Goal: Find specific page/section: Find specific page/section

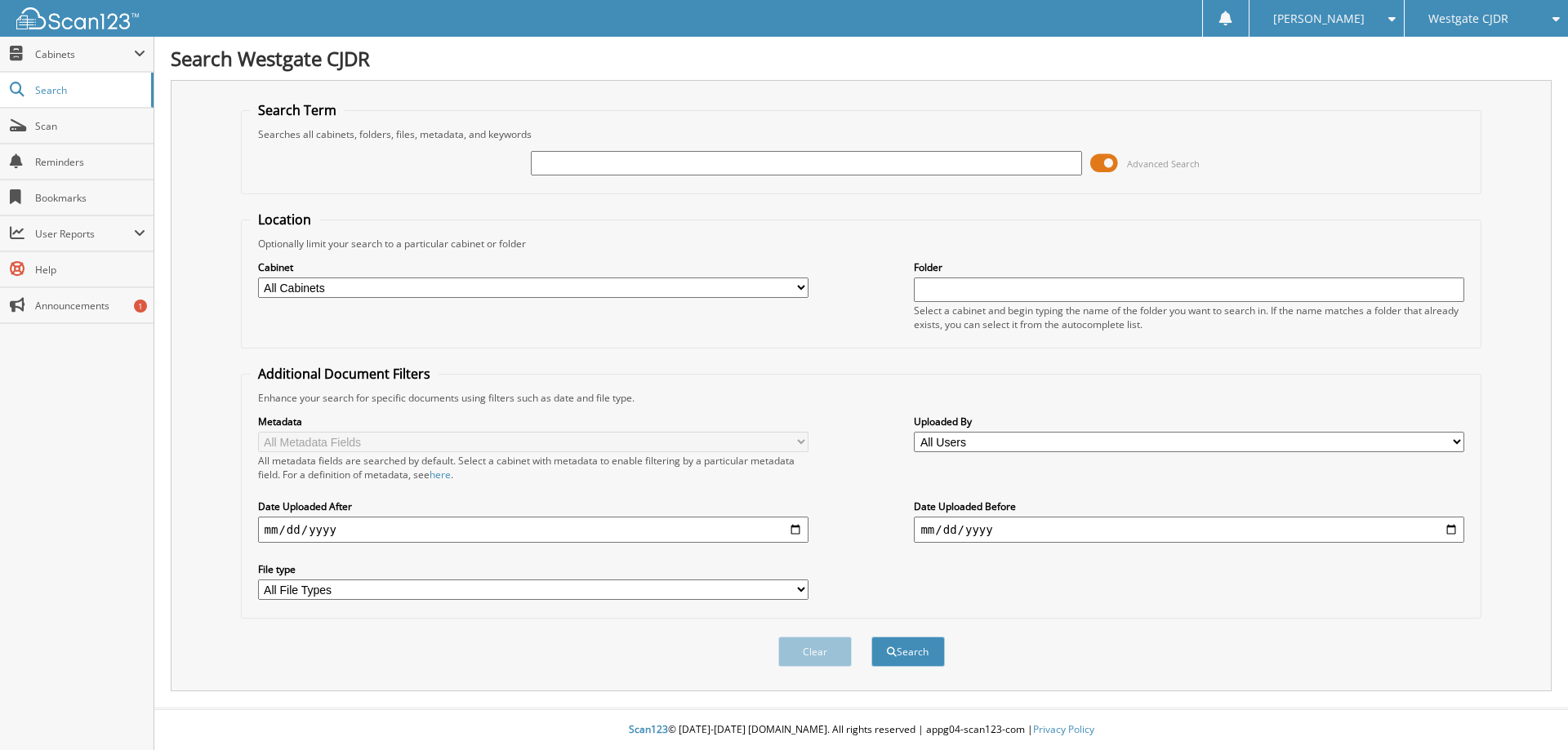
drag, startPoint x: 957, startPoint y: 169, endPoint x: 971, endPoint y: 167, distance: 14.1
click at [957, 169] on input "text" at bounding box center [806, 163] width 550 height 24
type input "33637P"
click at [914, 637] on button "Search" at bounding box center [908, 651] width 73 height 30
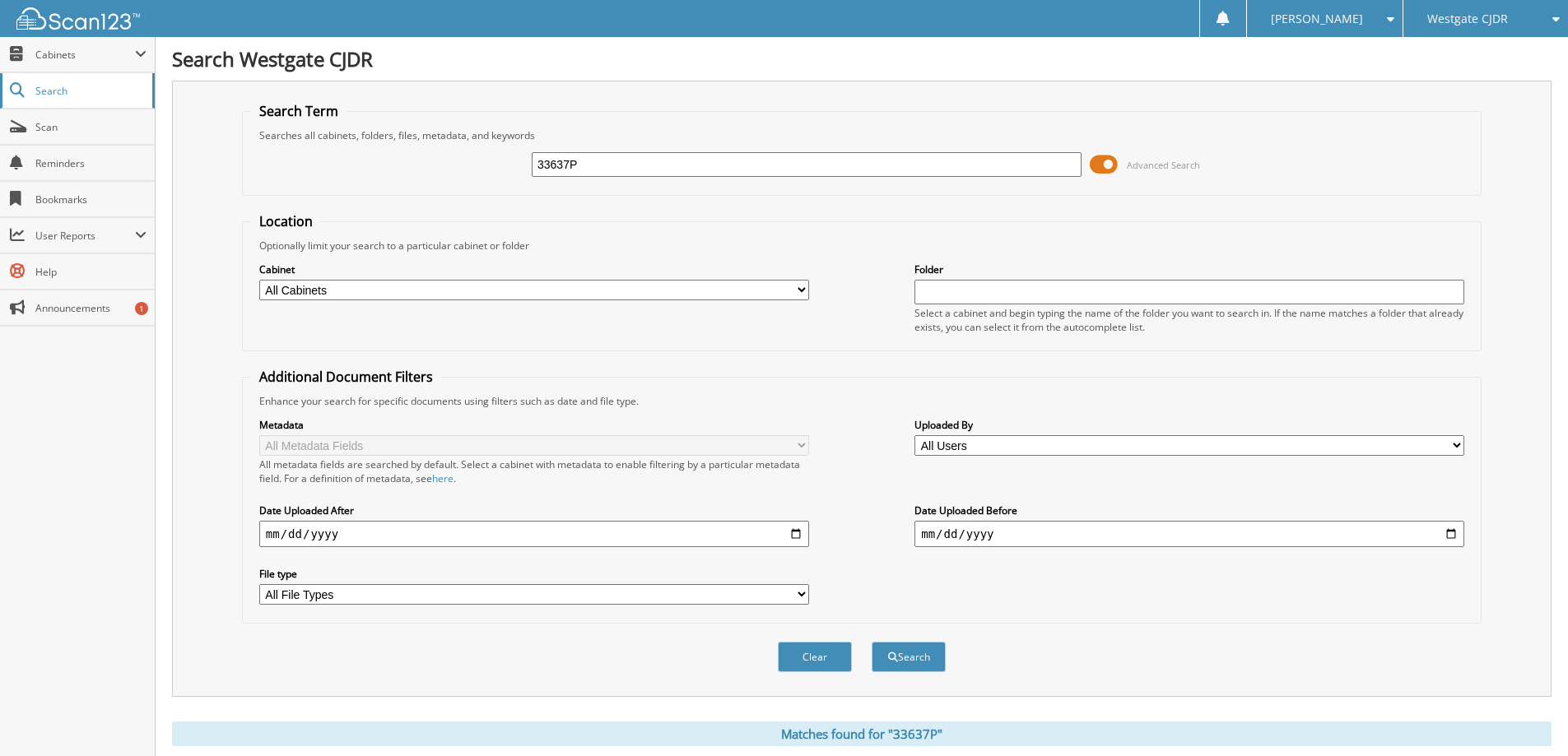
click at [53, 76] on link "Search" at bounding box center [78, 90] width 155 height 35
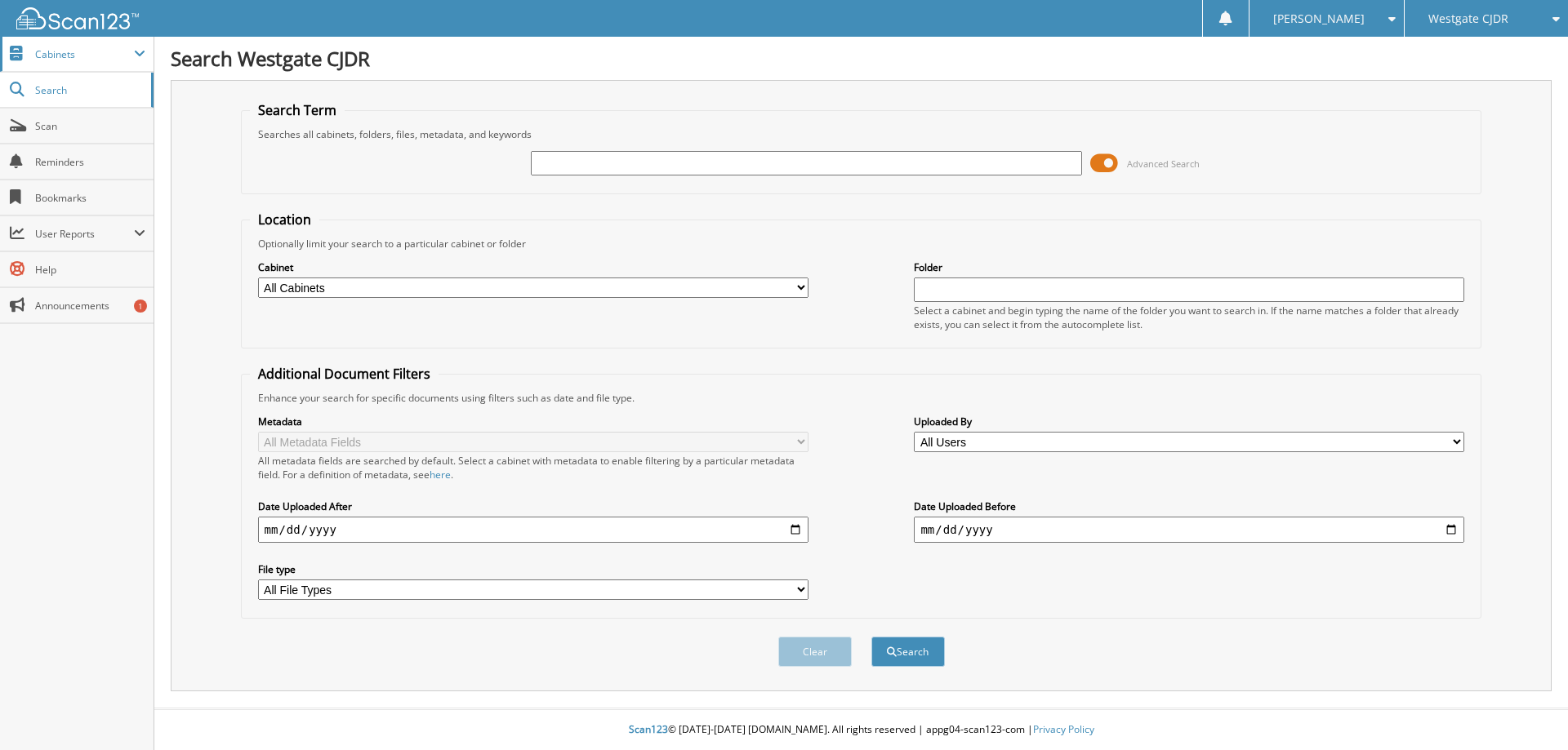
click at [52, 59] on span "Cabinets" at bounding box center [84, 54] width 99 height 14
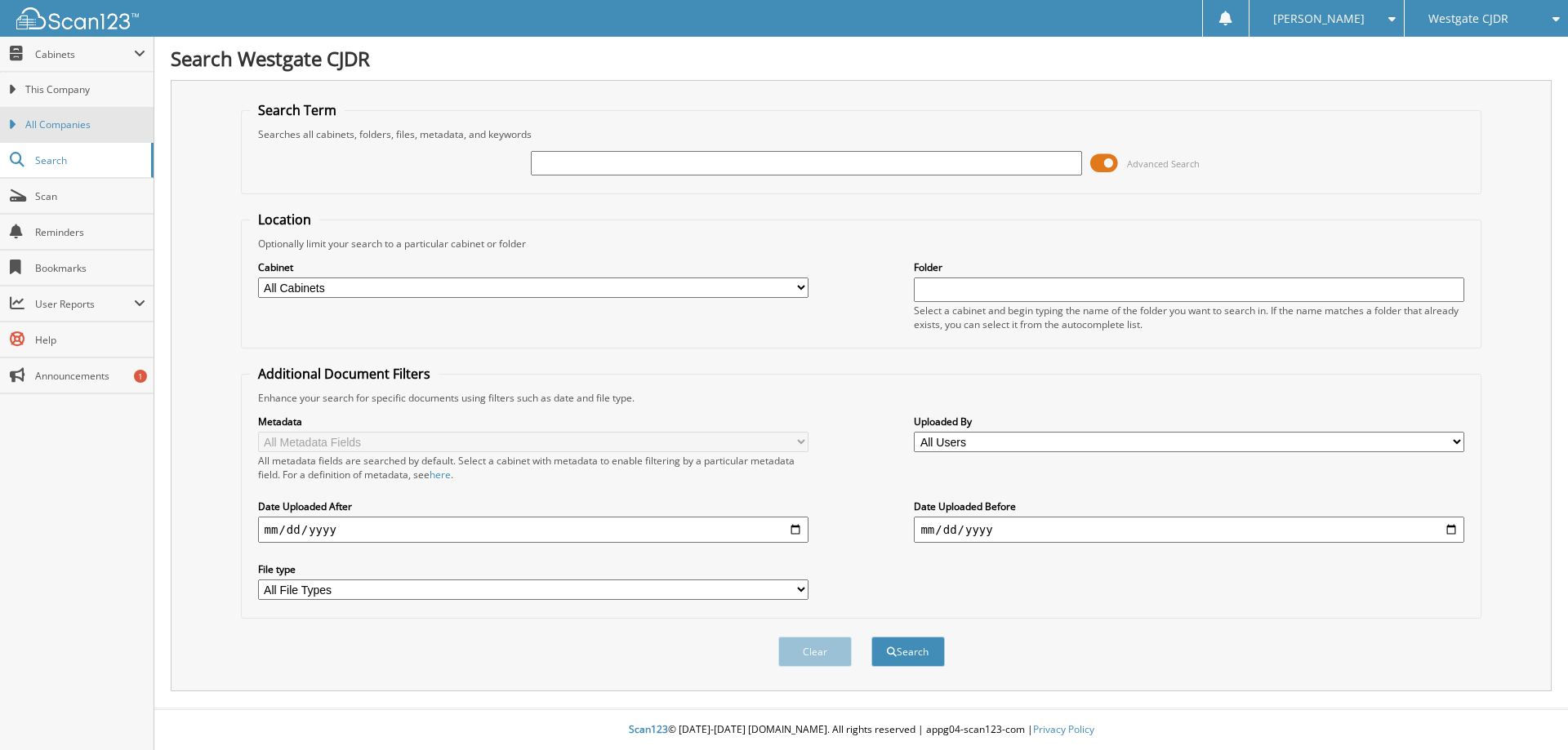
click at [77, 124] on span "All Companies" at bounding box center [85, 125] width 120 height 15
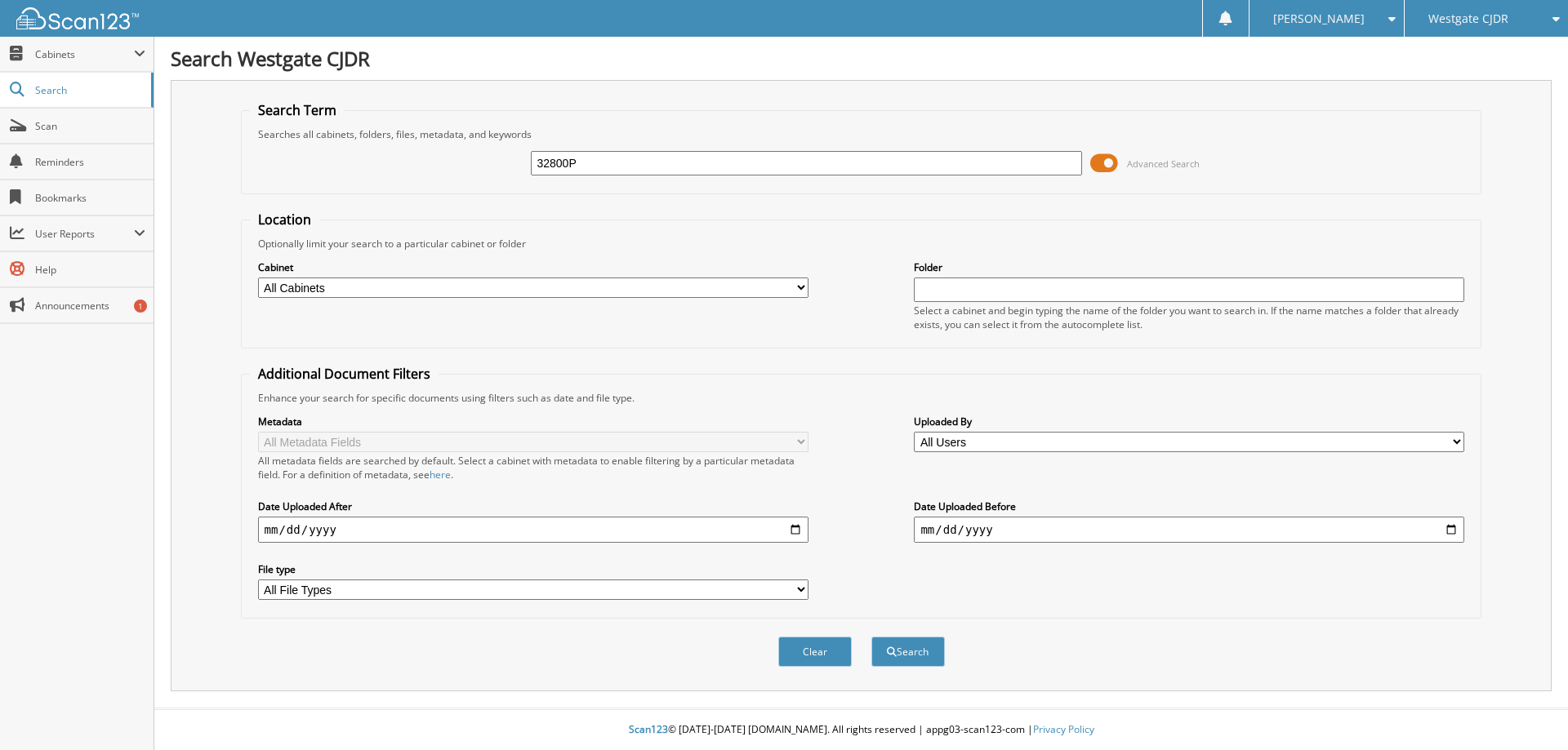
type input "32800P"
click at [871, 636] on button "Search" at bounding box center [908, 651] width 73 height 30
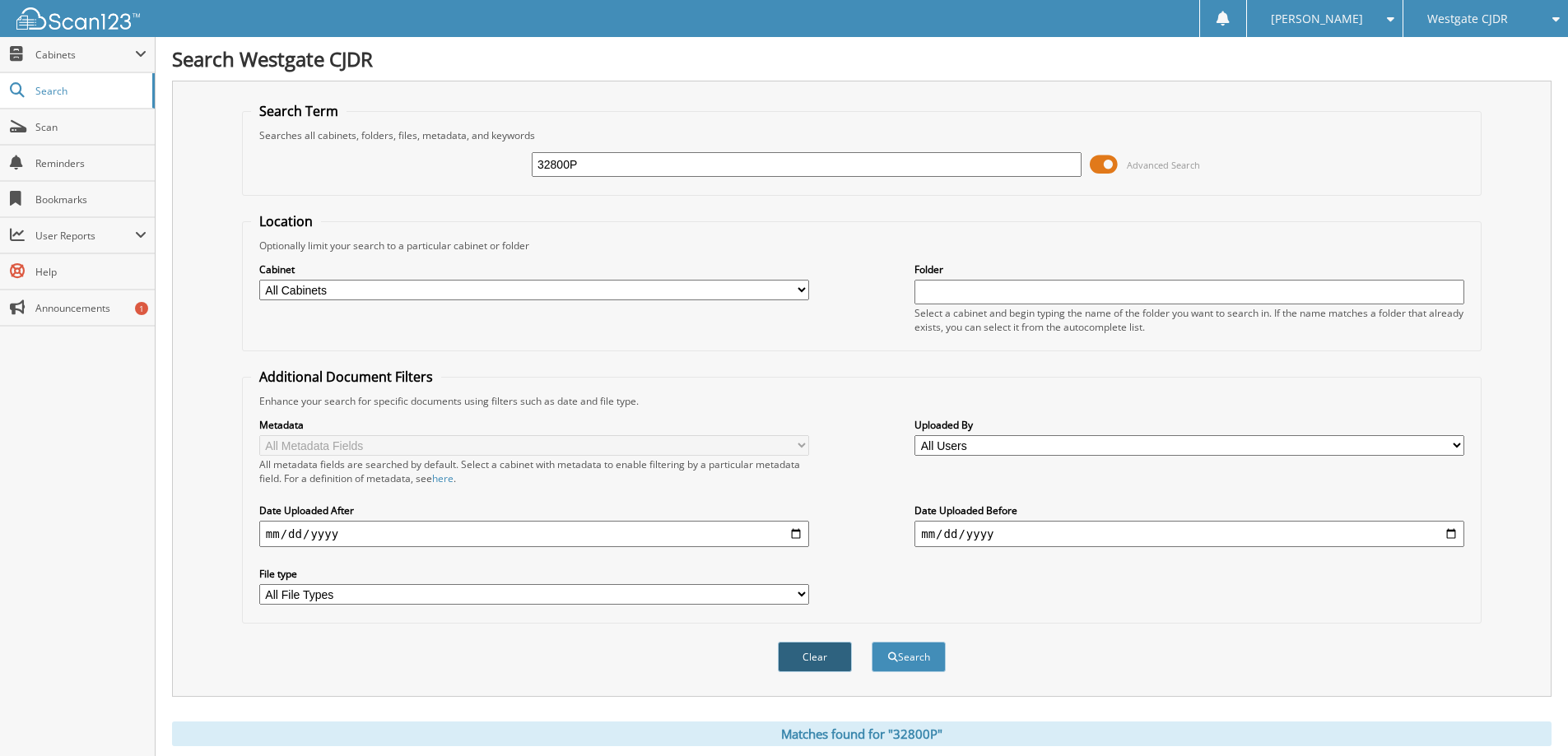
click at [811, 655] on button "Clear" at bounding box center [815, 657] width 74 height 30
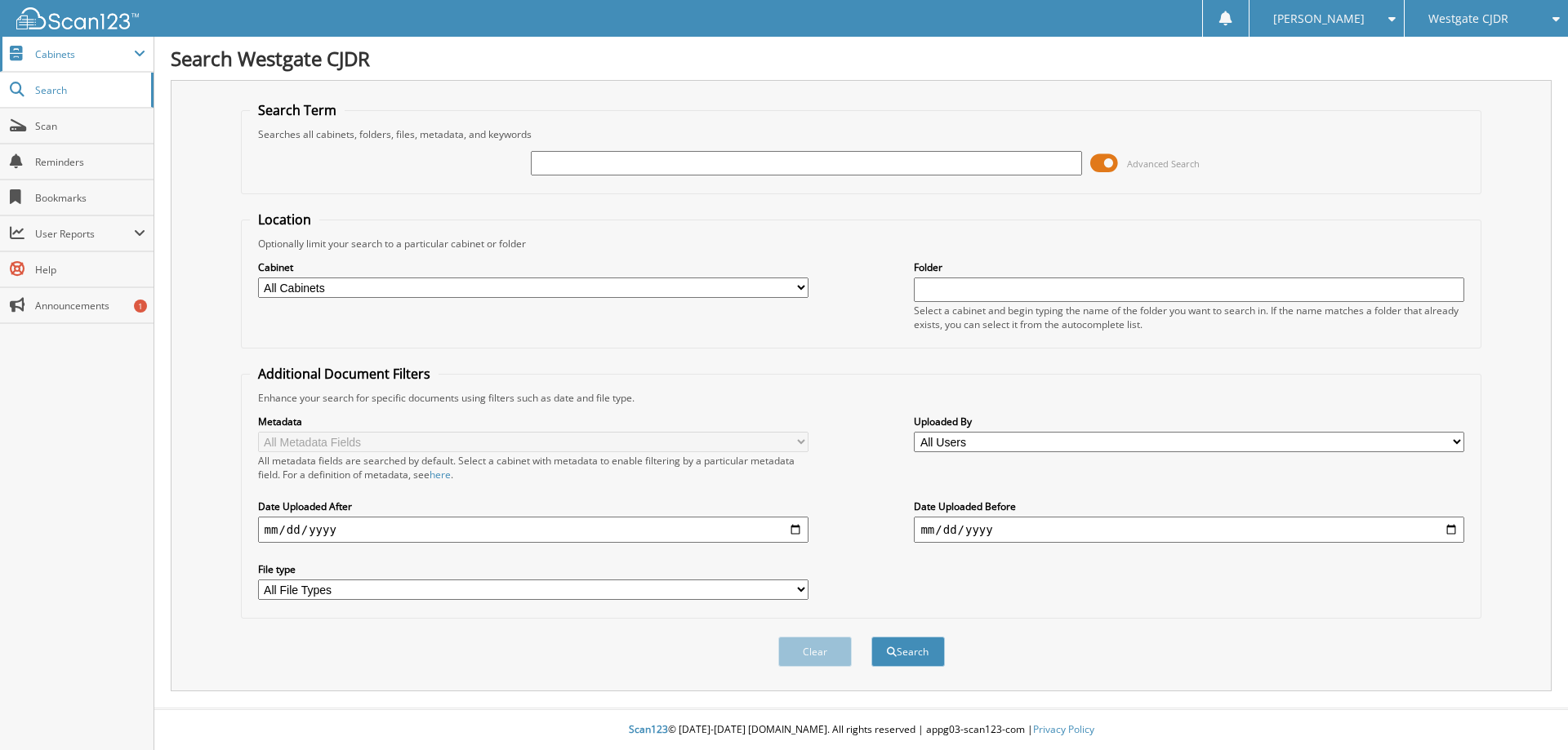
click at [72, 57] on span "Cabinets" at bounding box center [84, 54] width 99 height 14
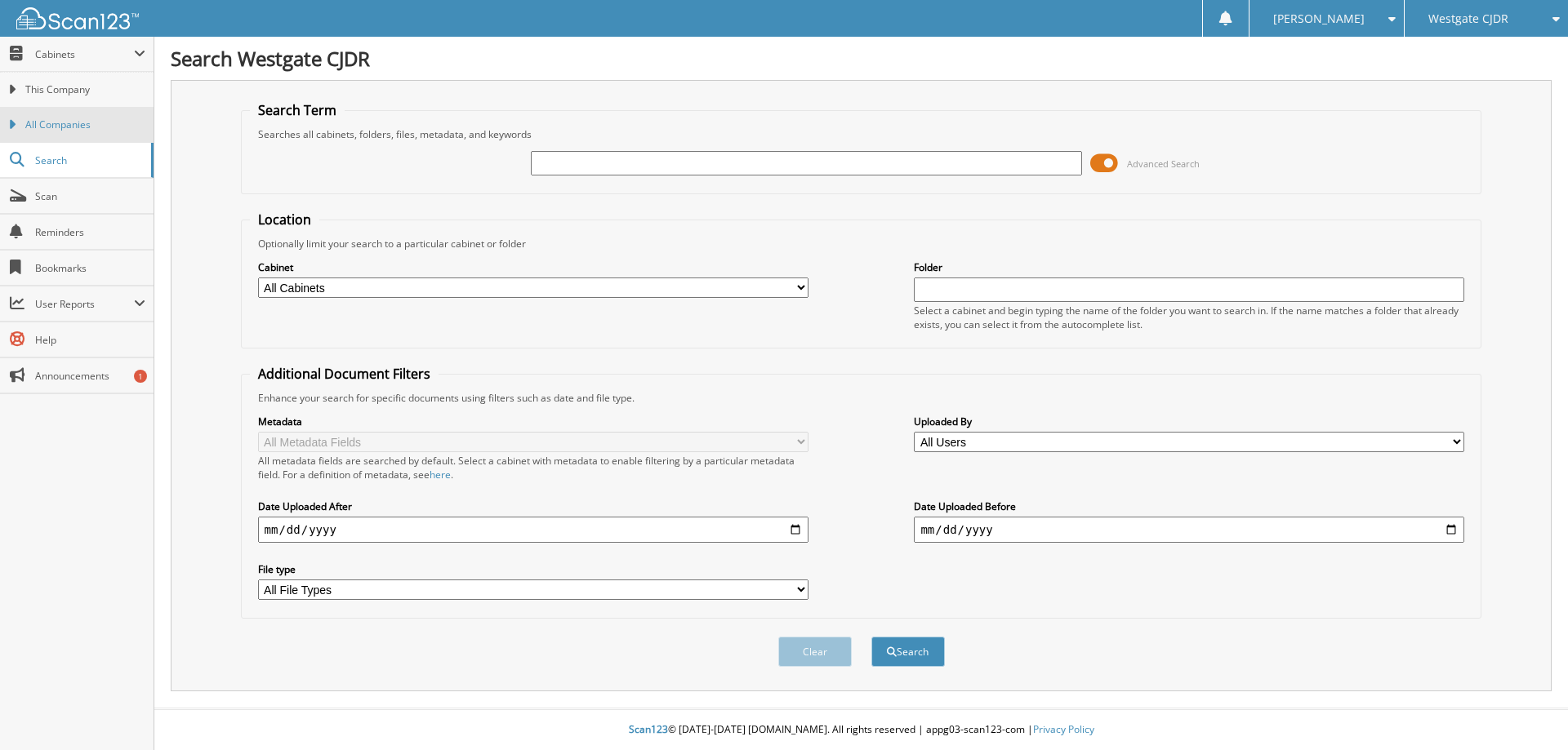
click at [67, 122] on span "All Companies" at bounding box center [85, 125] width 120 height 15
